Goal: Information Seeking & Learning: Learn about a topic

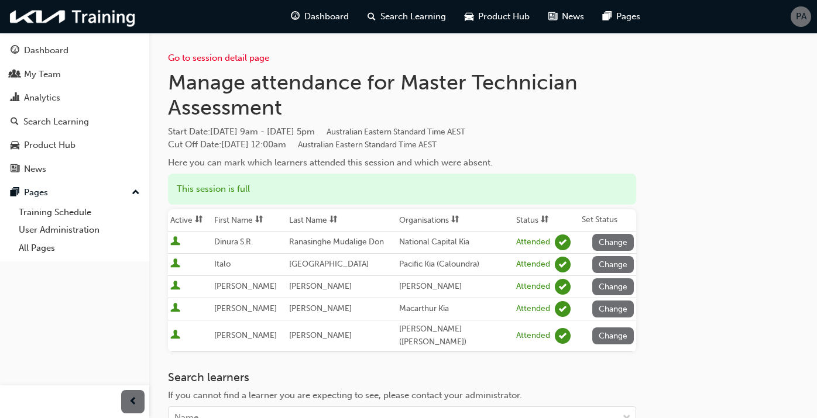
scroll to position [180, 0]
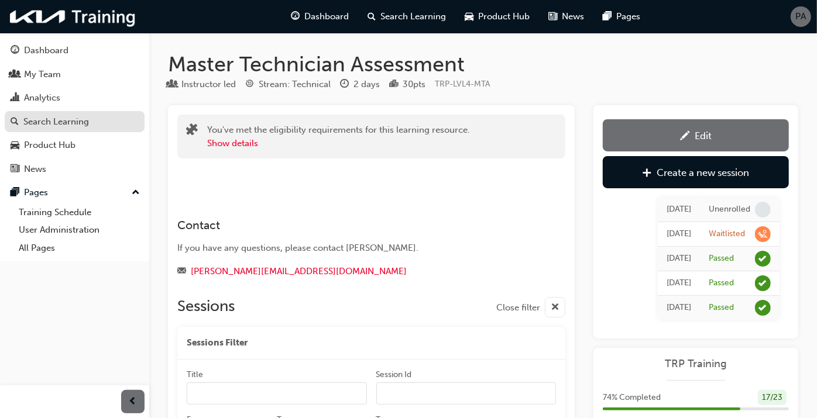
click at [58, 122] on div "Search Learning" at bounding box center [56, 121] width 66 height 13
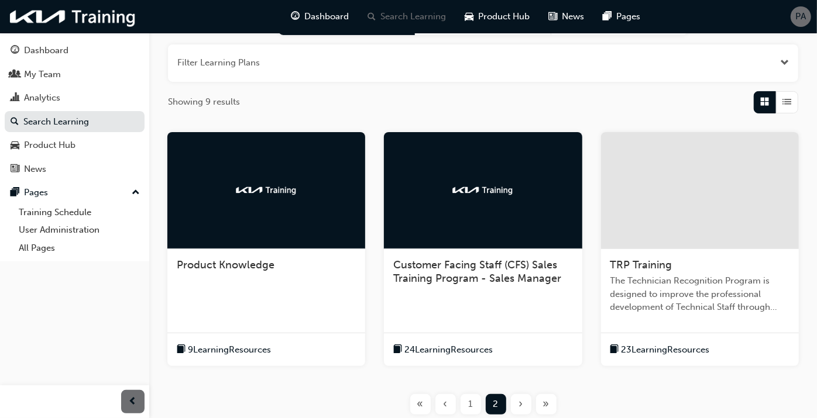
scroll to position [229, 0]
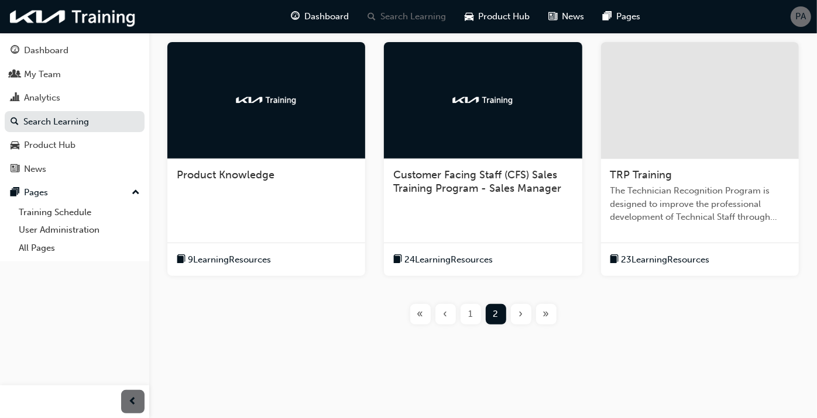
click at [660, 149] on div at bounding box center [700, 100] width 198 height 117
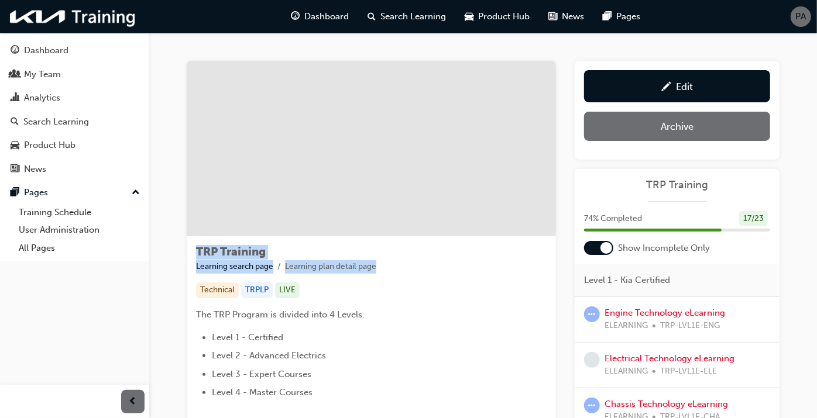
drag, startPoint x: 199, startPoint y: 250, endPoint x: 379, endPoint y: 264, distance: 180.8
click at [379, 264] on div "TRP Training Learning search page Learning plan detail page" at bounding box center [371, 260] width 351 height 28
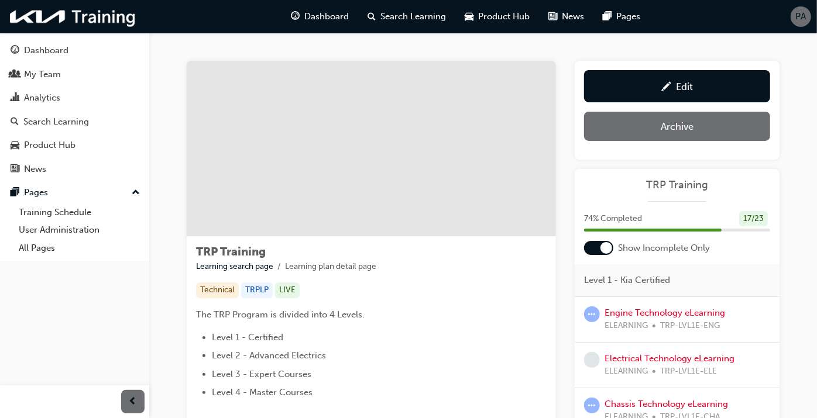
click at [566, 243] on div "TRP Training Learning search page Learning plan detail page Technical TRPLP LIV…" at bounding box center [483, 366] width 593 height 610
